Goal: Information Seeking & Learning: Learn about a topic

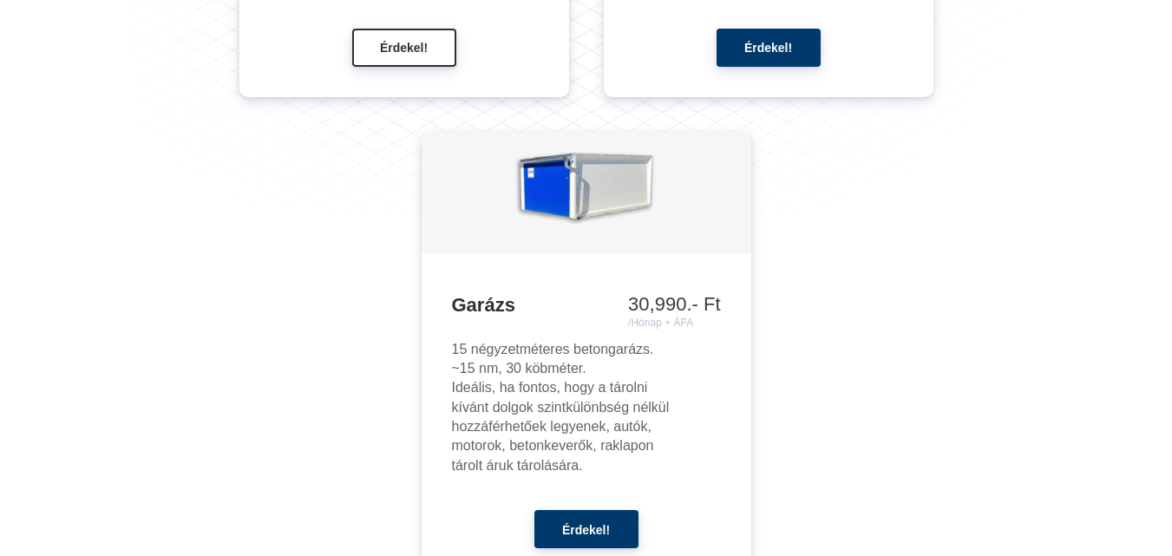
scroll to position [2429, 0]
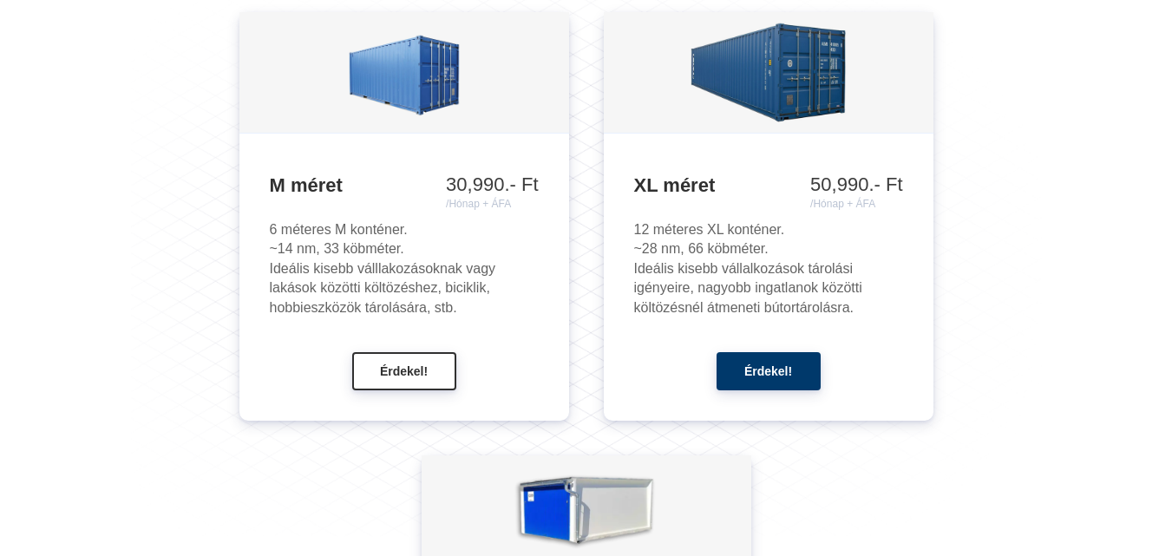
scroll to position [2082, 0]
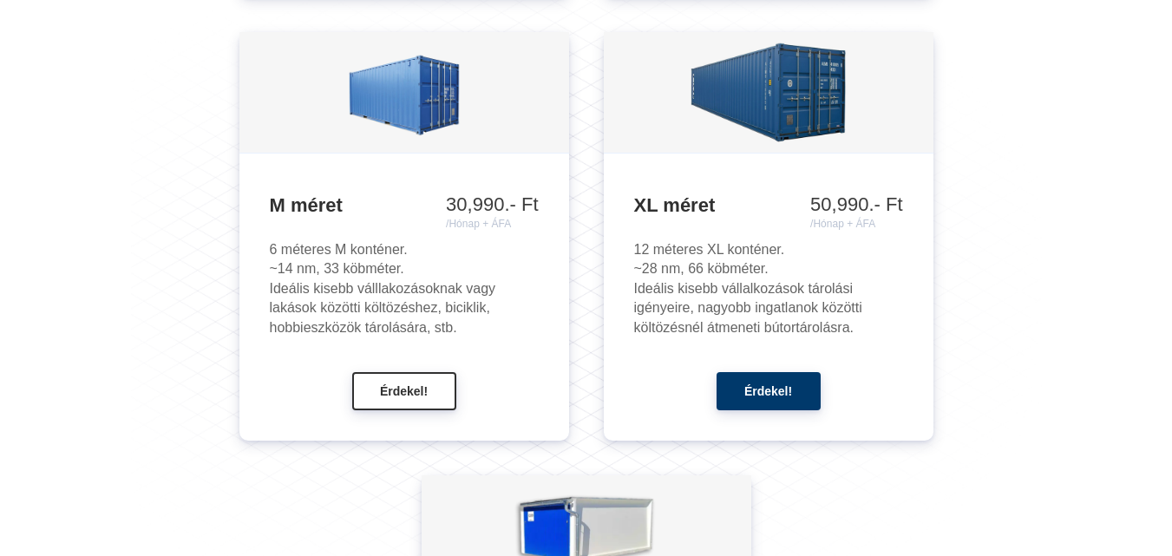
click at [133, 173] on ul "XS méret 20,990.- Ft /Hónap + ÁFA 23,990.- Ft /Hónap + ÁFA 28,990.- Ft /Hónap +…" at bounding box center [586, 273] width 911 height 1367
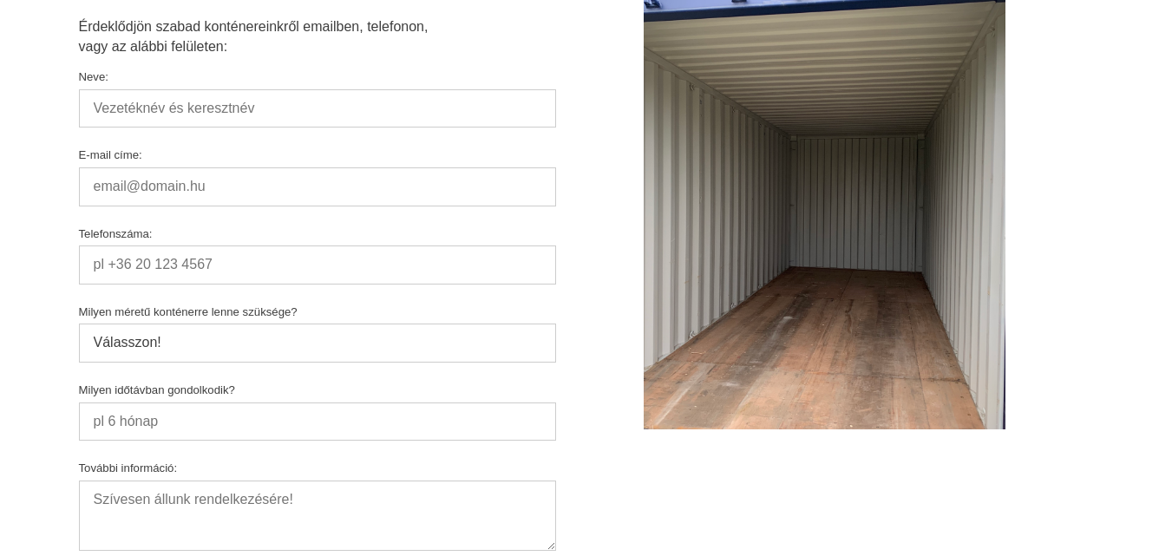
scroll to position [9023, 0]
click at [119, 323] on select "Válasszon! M méret, 6x2,45x2,45; 14 nm XL méret, 12x2,45x2,45; 28 nm M méretnél…" at bounding box center [317, 342] width 477 height 38
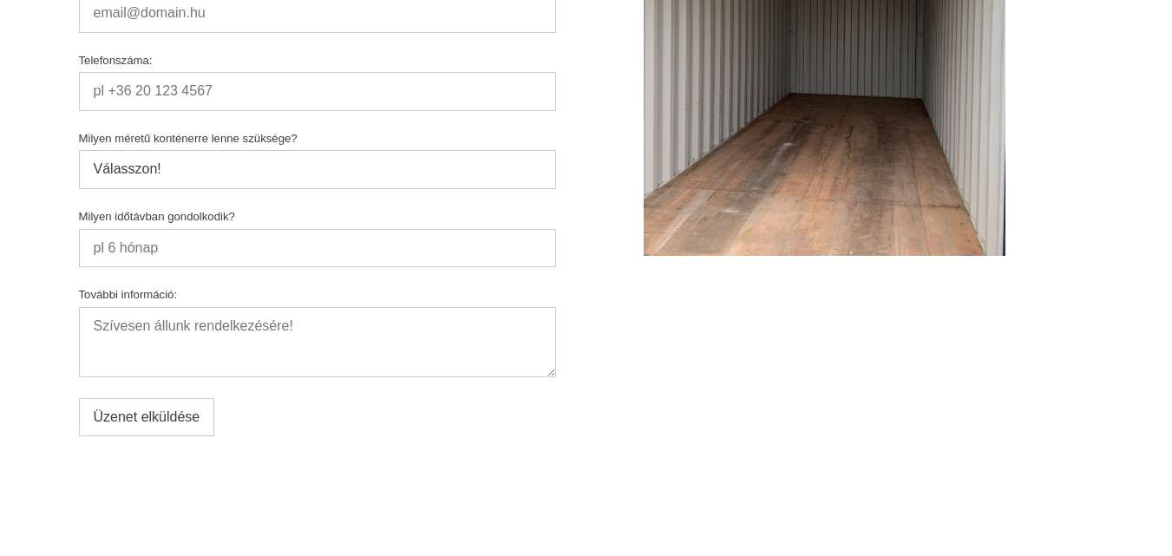
scroll to position [9196, 0]
click at [125, 228] on input "Milyen időtávban gondolkodik?" at bounding box center [317, 247] width 477 height 38
click at [193, 228] on input "Milyen időtávban gondolkodik?" at bounding box center [317, 247] width 477 height 38
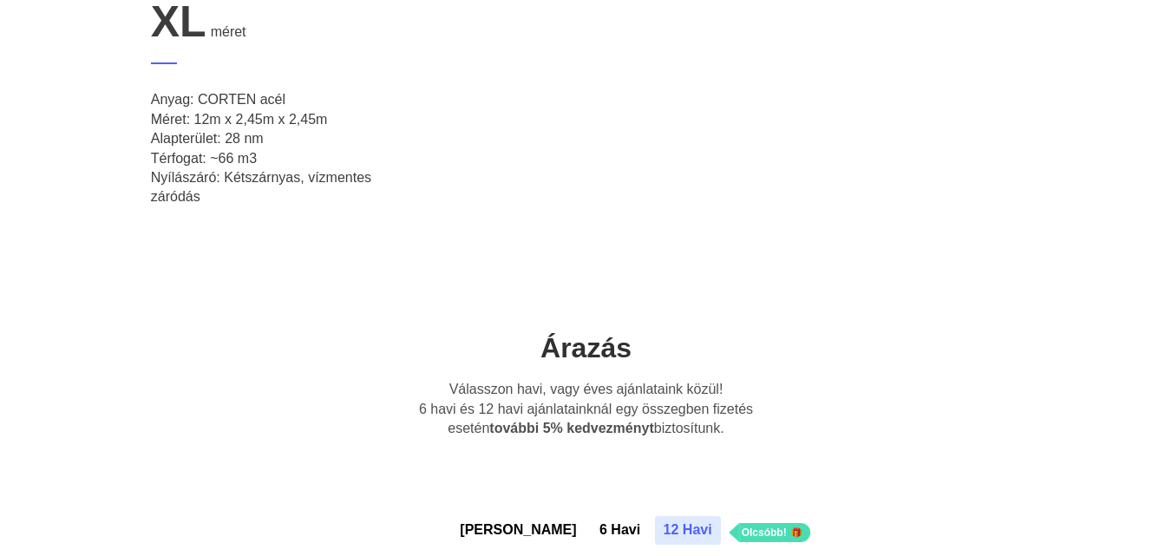
scroll to position [1041, 0]
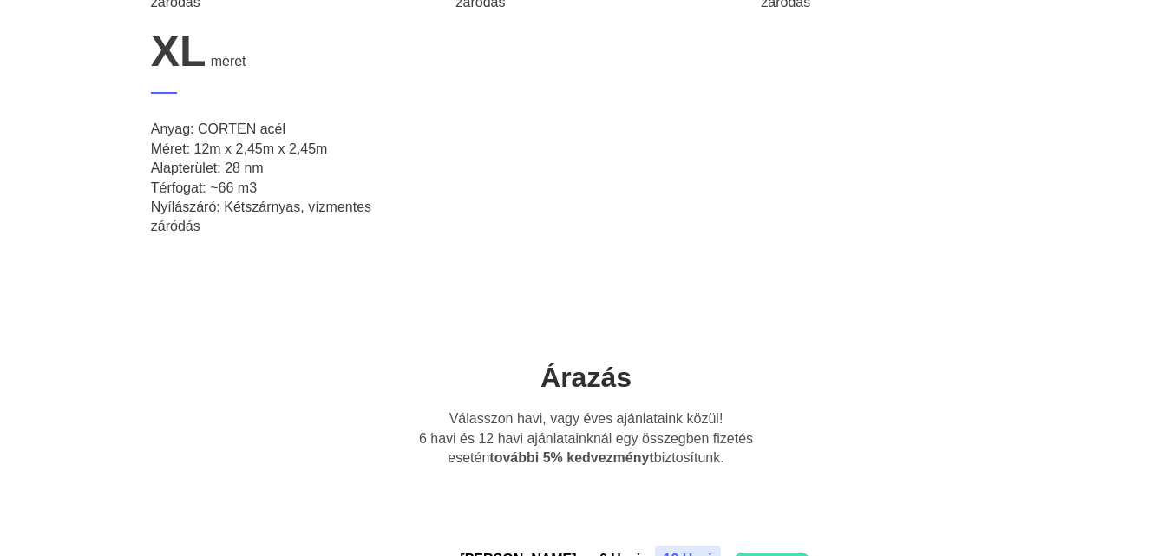
drag, startPoint x: 419, startPoint y: 440, endPoint x: 756, endPoint y: 462, distance: 337.3
click at [756, 462] on p "Válasszon havi, vagy éves ajánlataink közül! 6 havi és 12 havi ajánlatainknál e…" at bounding box center [586, 438] width 361 height 58
copy p "6 havi és 12 havi ajánlatainknál egy összegben fizetés esetén további 5% kedvez…"
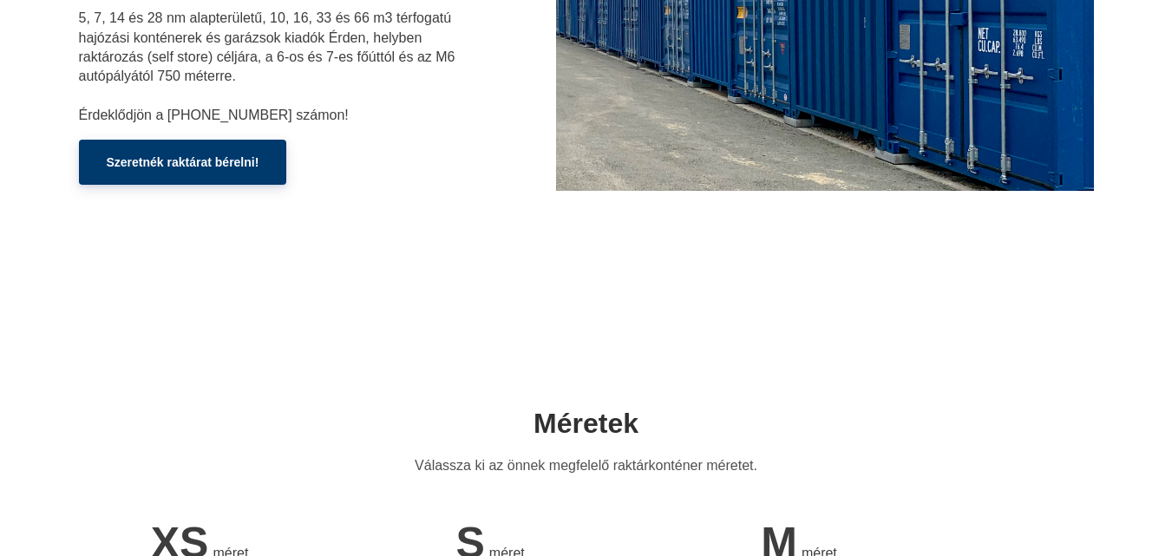
scroll to position [0, 0]
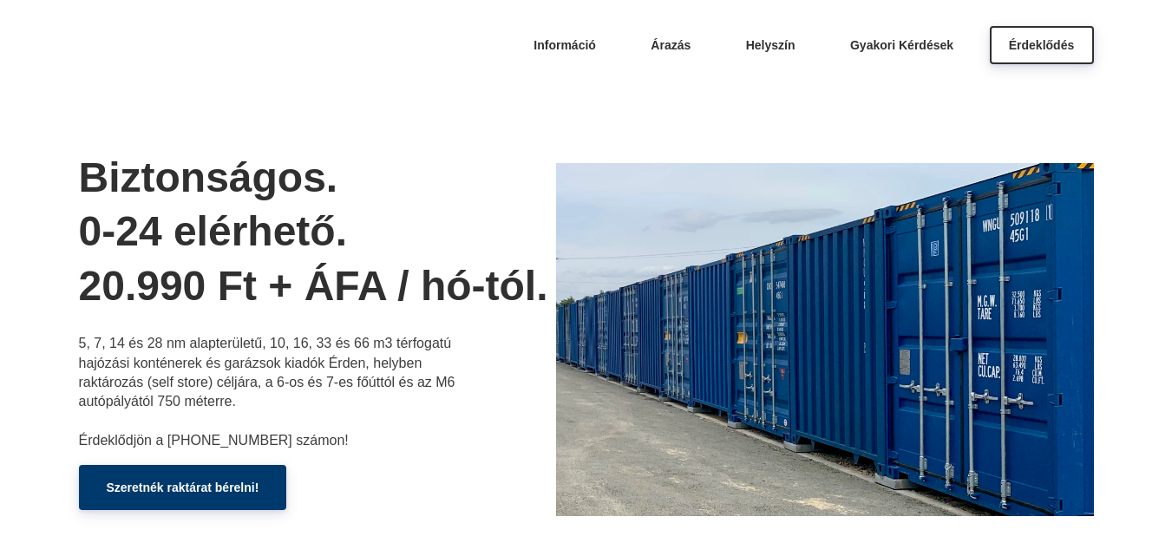
click at [296, 47] on div "Információ [GEOGRAPHIC_DATA] Helyszín Gyakori Kérdések Érdeklődés" at bounding box center [586, 47] width 1015 height 42
click at [387, 74] on nav "Információ [GEOGRAPHIC_DATA] Helyszín Gyakori Kérdések Érdeklődés" at bounding box center [586, 47] width 1172 height 94
click at [206, 118] on div "Biztonságos. 0-24 elérhető. 20.990 Ft + ÁFA / hó-tól. 5, 7, 14 és 28 nm alapter…" at bounding box center [317, 341] width 477 height 544
click at [771, 44] on span "Helyszín" at bounding box center [770, 43] width 49 height 14
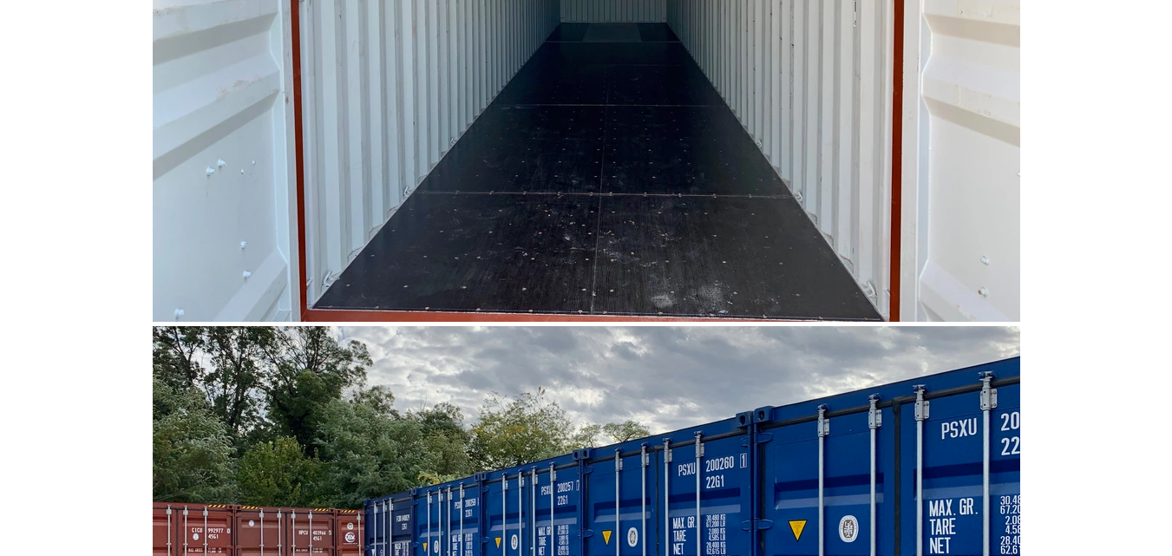
scroll to position [6618, 0]
